Goal: Information Seeking & Learning: Learn about a topic

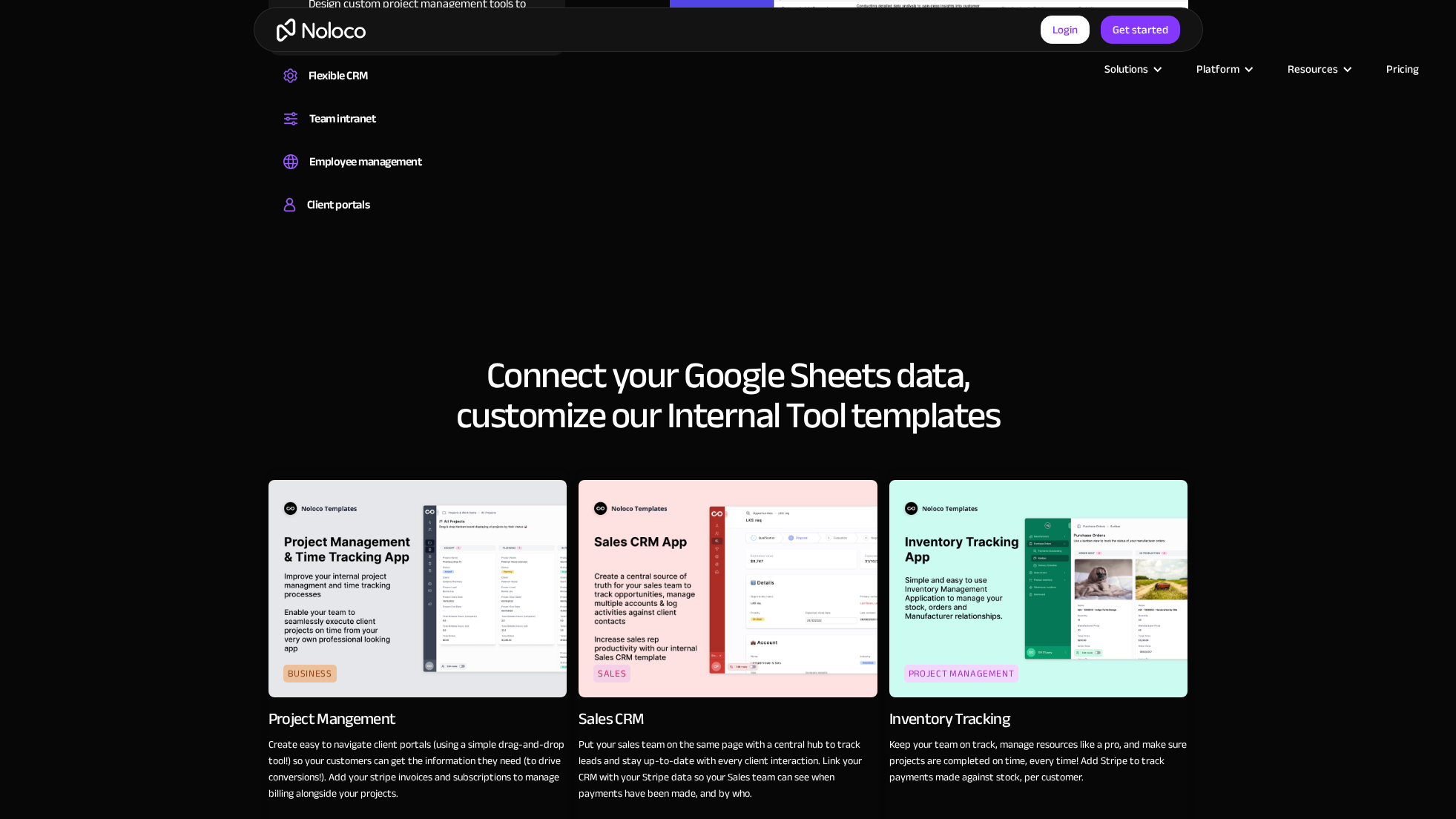
scroll to position [2107, 0]
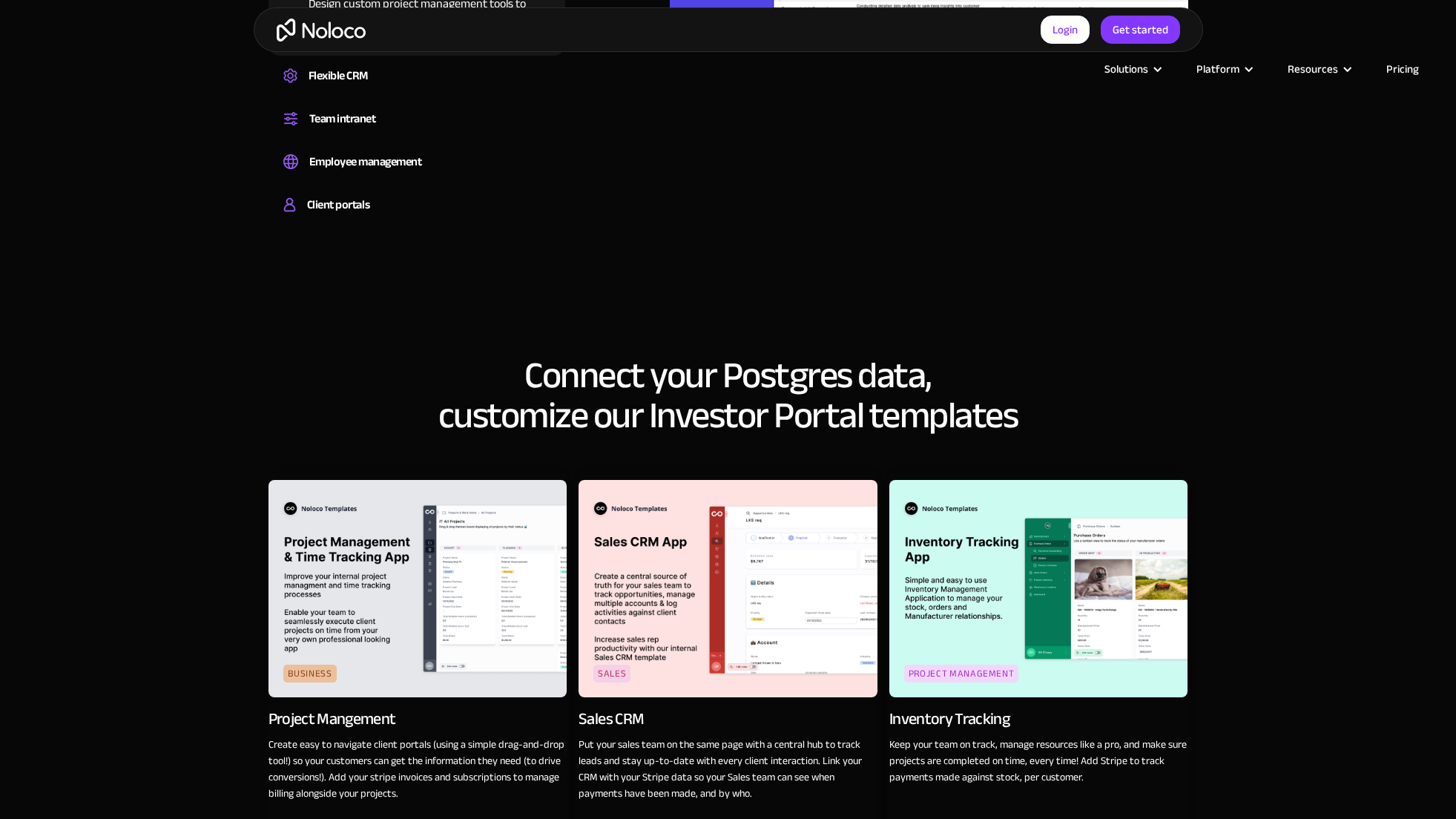
scroll to position [2107, 0]
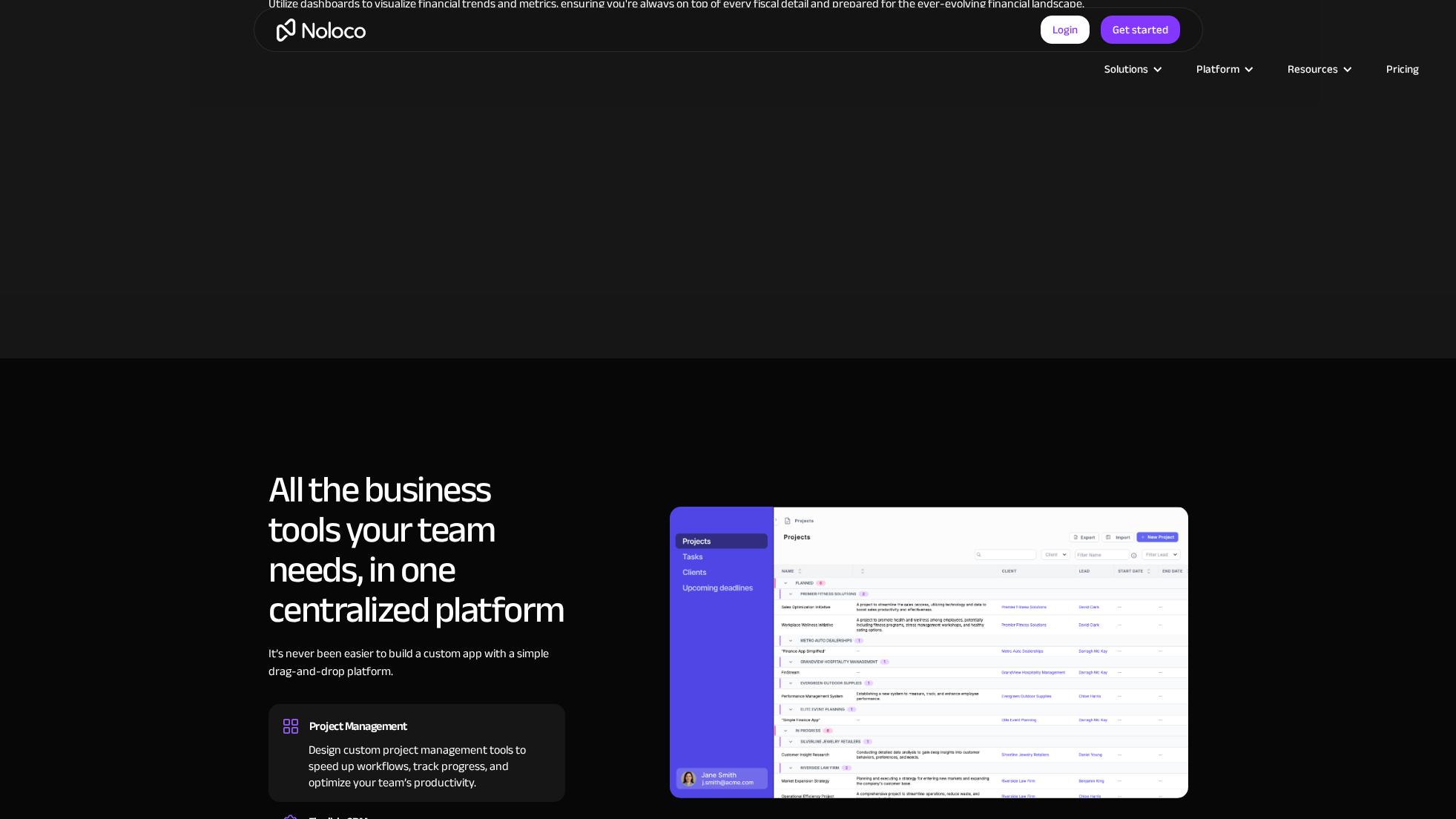
scroll to position [1377, 0]
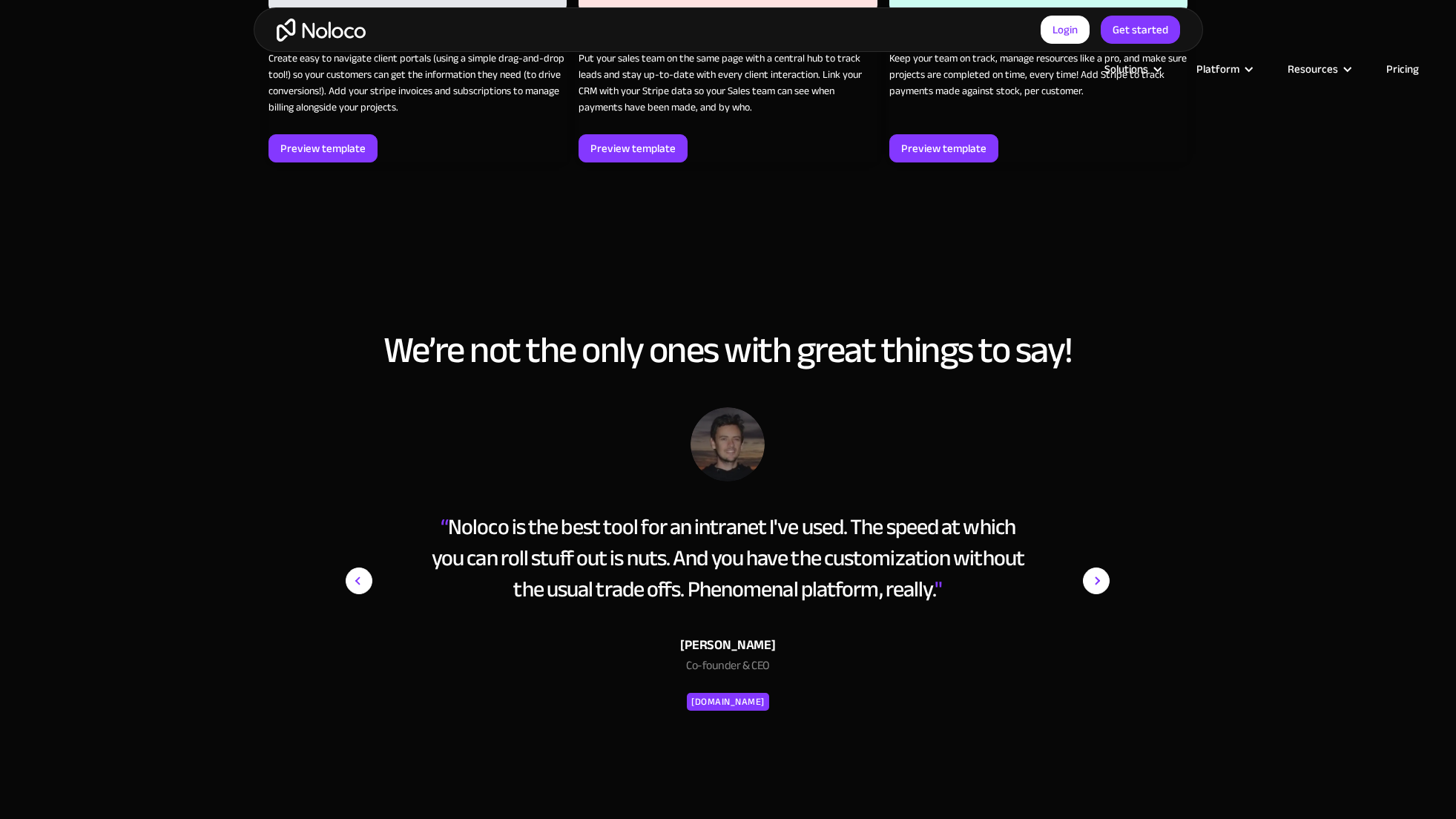
scroll to position [2833, 0]
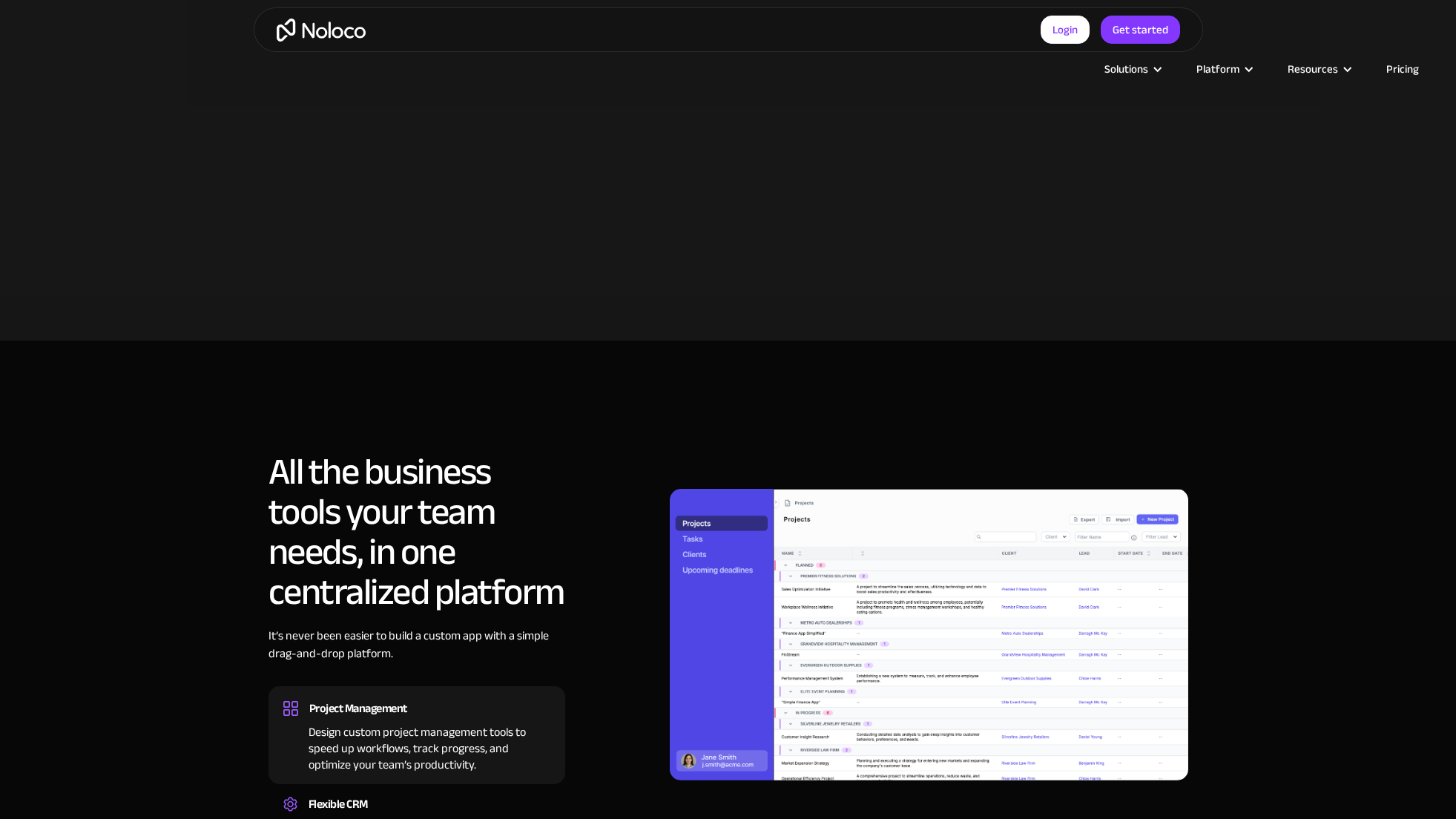
scroll to position [1377, 0]
